Goal: Information Seeking & Learning: Learn about a topic

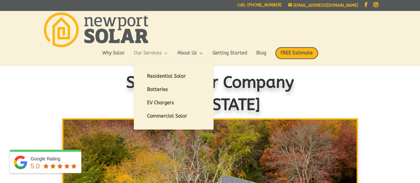
click at [166, 54] on link "Our Services" at bounding box center [151, 56] width 35 height 11
click at [167, 77] on link "Residential Solar" at bounding box center [173, 76] width 66 height 13
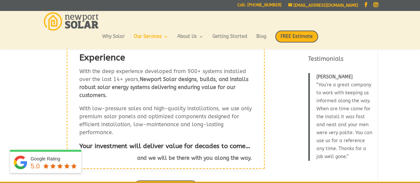
scroll to position [191, 0]
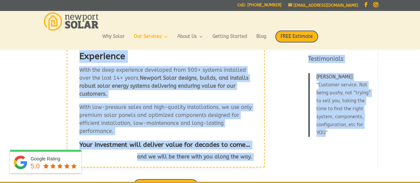
drag, startPoint x: 416, startPoint y: 49, endPoint x: 416, endPoint y: 73, distance: 23.9
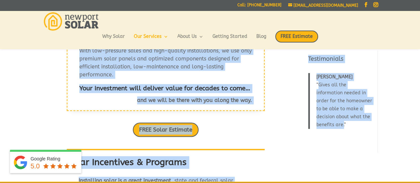
scroll to position [0, 0]
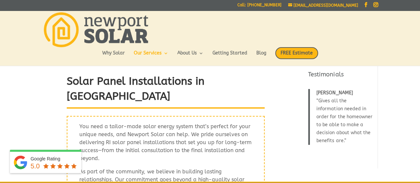
click at [413, 40] on header "Why Solar Our Services Residential Solar Batteries EV Chargers Commercial Solar…" at bounding box center [210, 38] width 420 height 55
